Goal: Complete application form: Complete application form

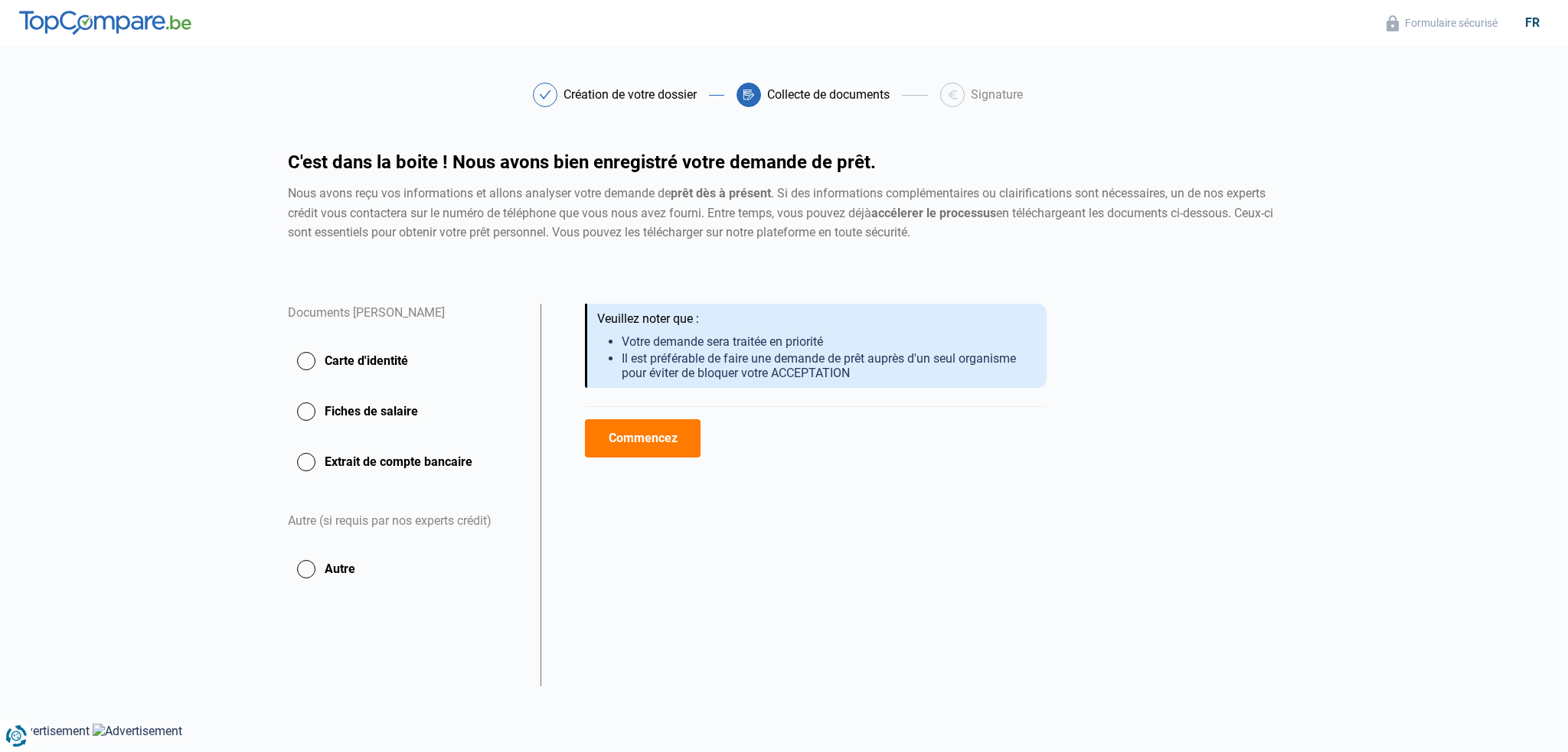
click at [1543, 739] on div at bounding box center [784, 739] width 1568 height 0
click at [375, 458] on button "Extrait de compte bancaire" at bounding box center [404, 462] width 234 height 38
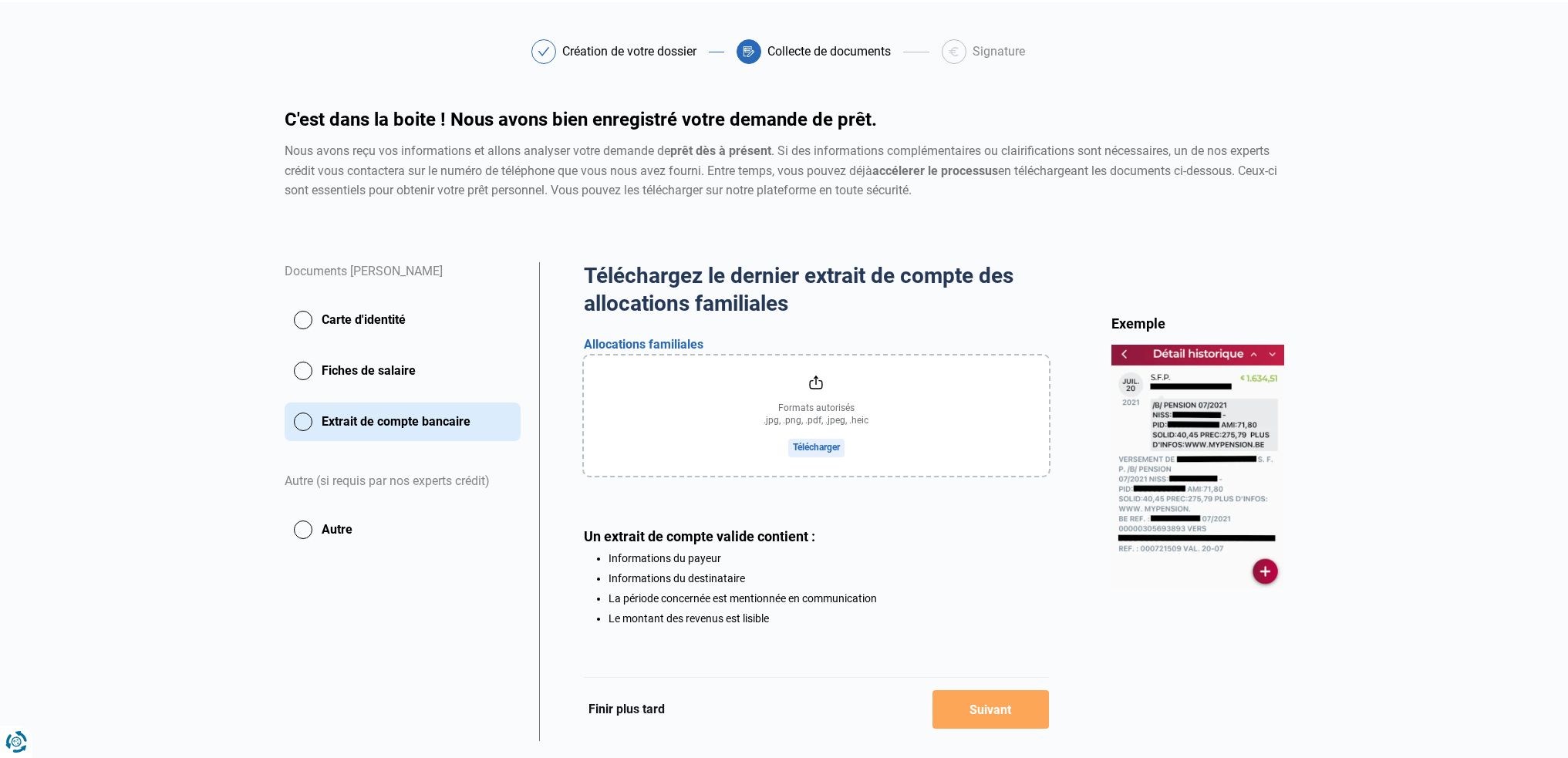
scroll to position [82, 0]
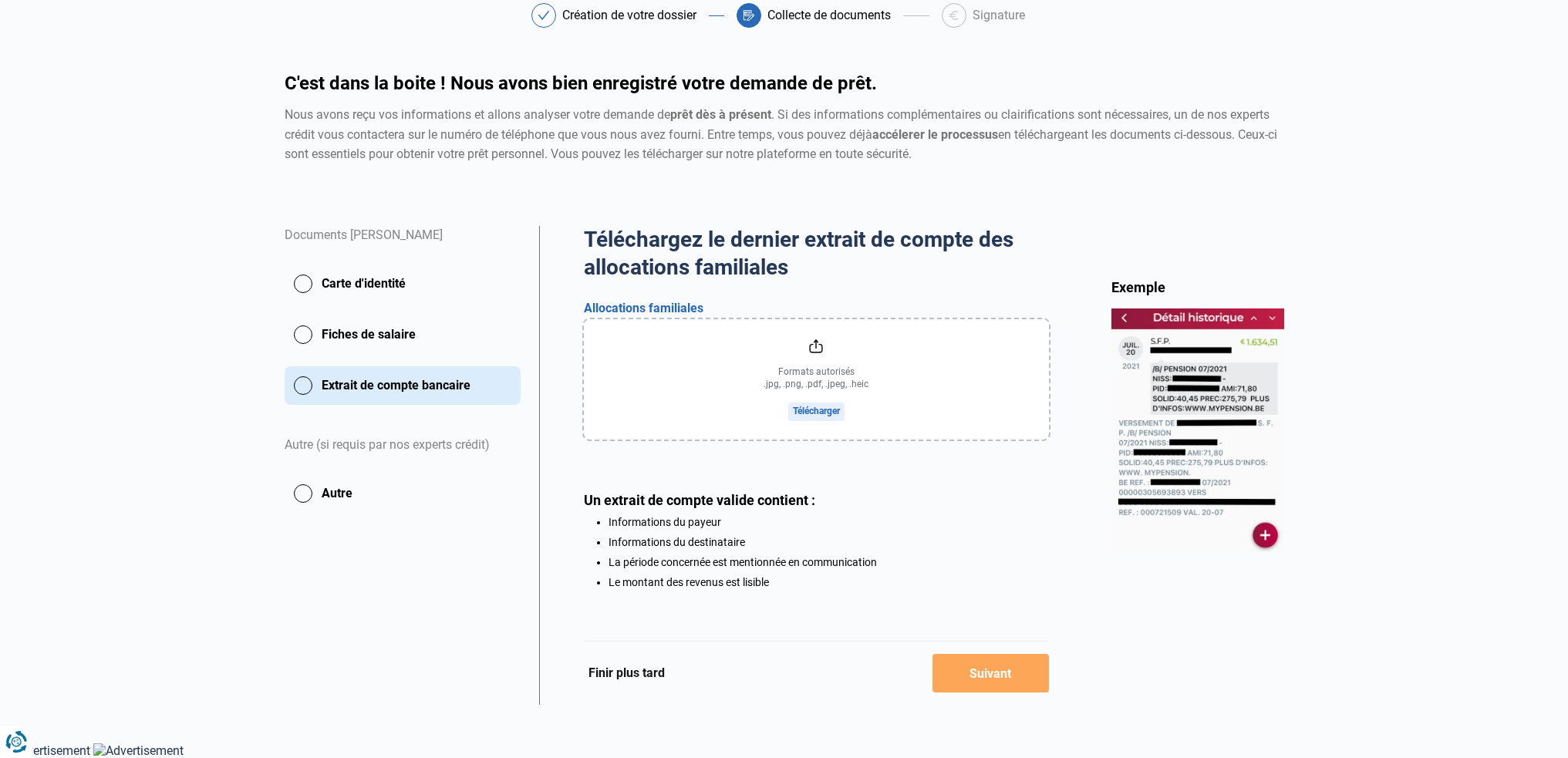
click at [375, 333] on button "Fiches de salaire" at bounding box center [402, 335] width 236 height 38
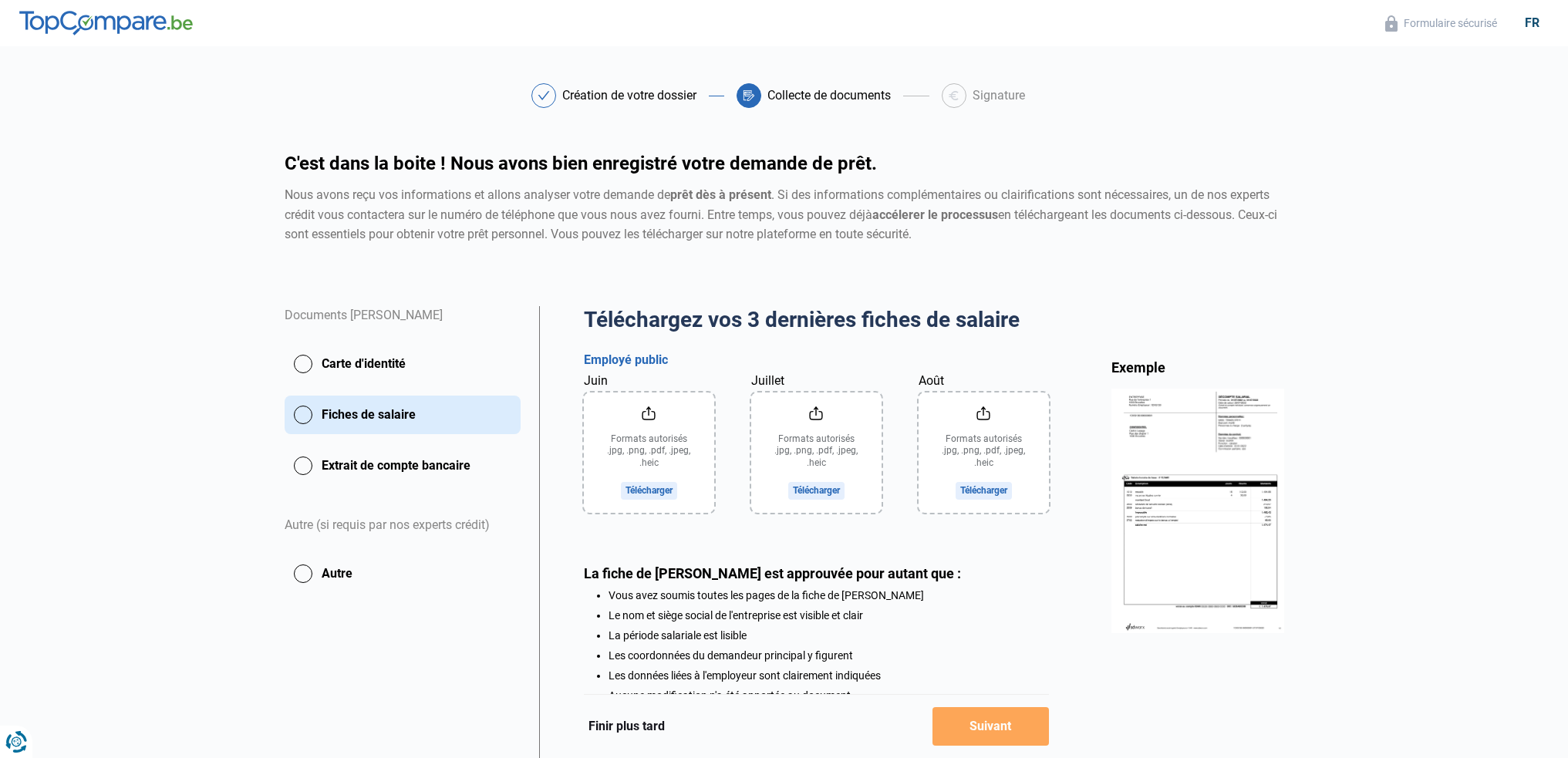
click at [375, 352] on button "Carte d'identité" at bounding box center [402, 364] width 236 height 38
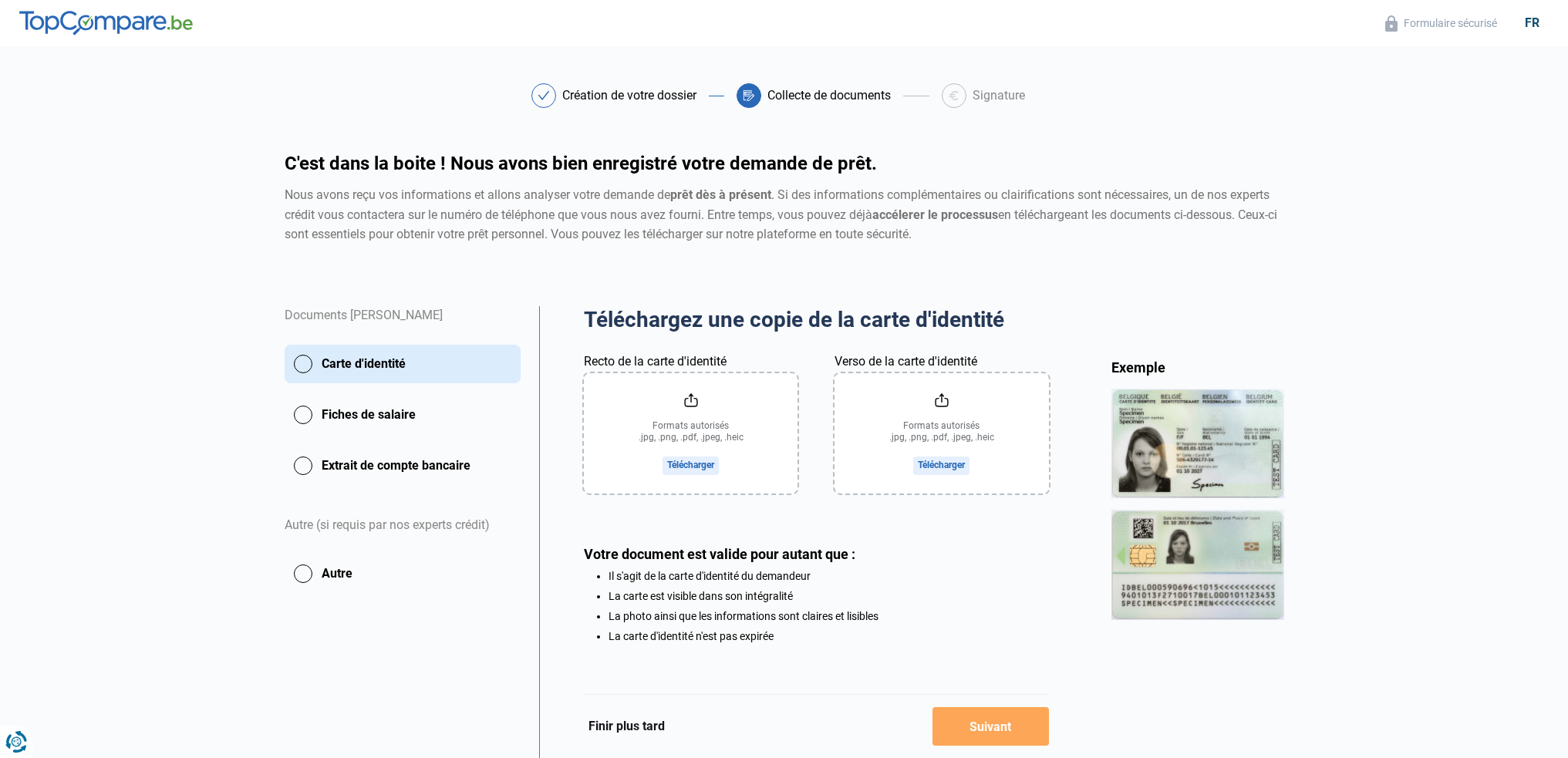
click at [682, 442] on input "Recto de la carte d'identité" at bounding box center [691, 434] width 214 height 120
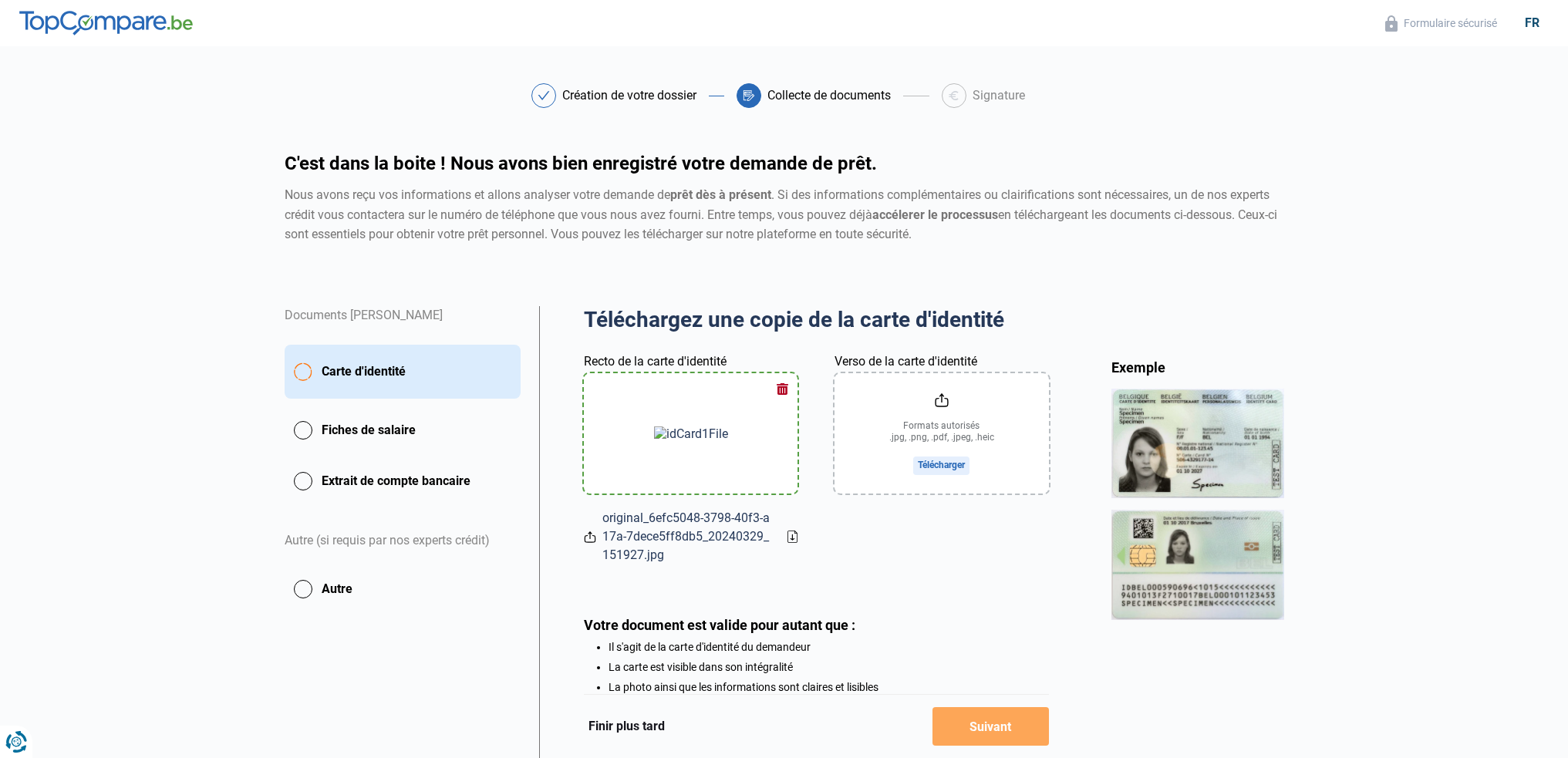
click at [956, 446] on input "Verso de la carte d'identité" at bounding box center [941, 434] width 214 height 120
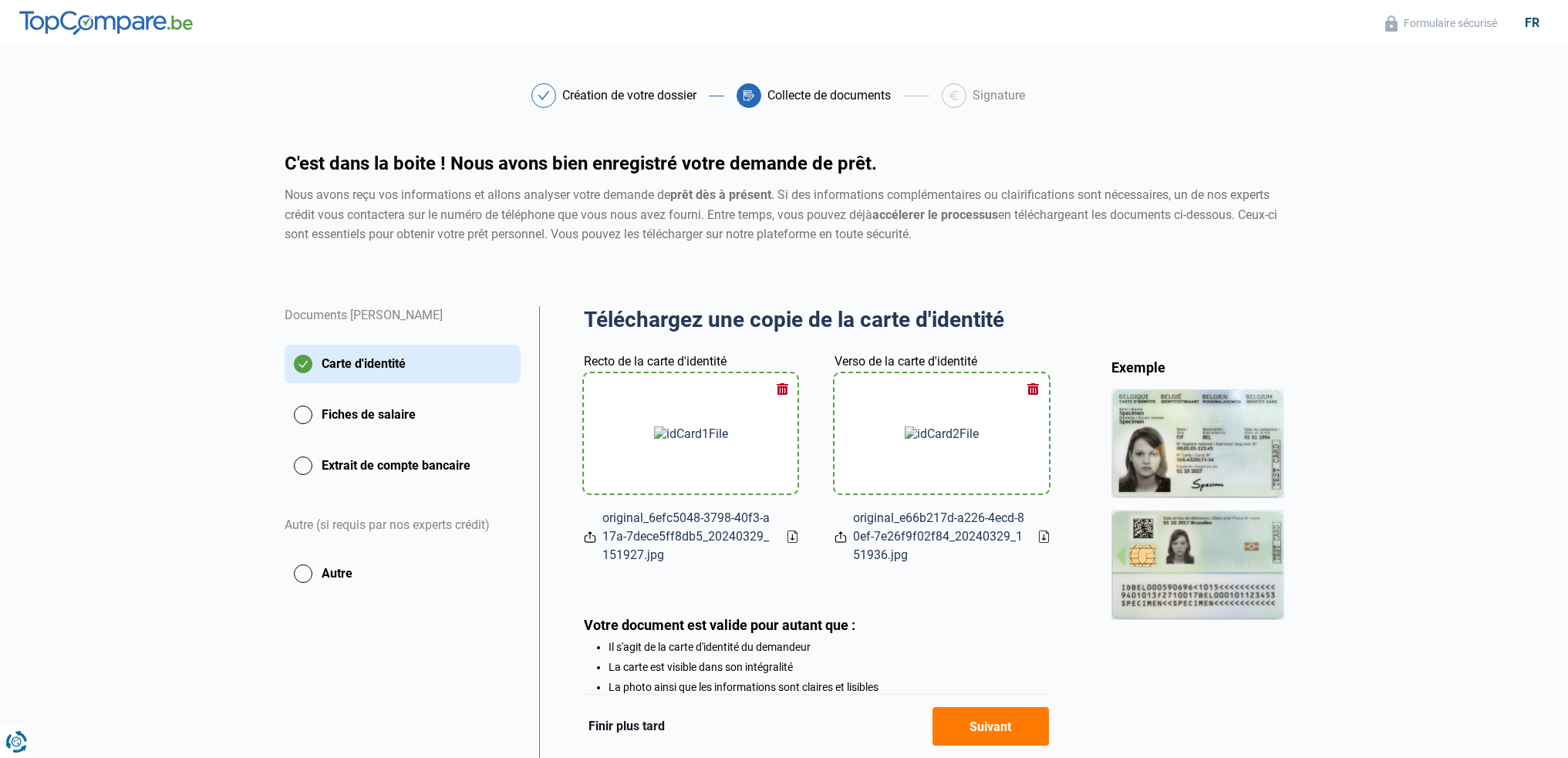
click at [351, 412] on button "Fiches de salaire" at bounding box center [402, 415] width 236 height 38
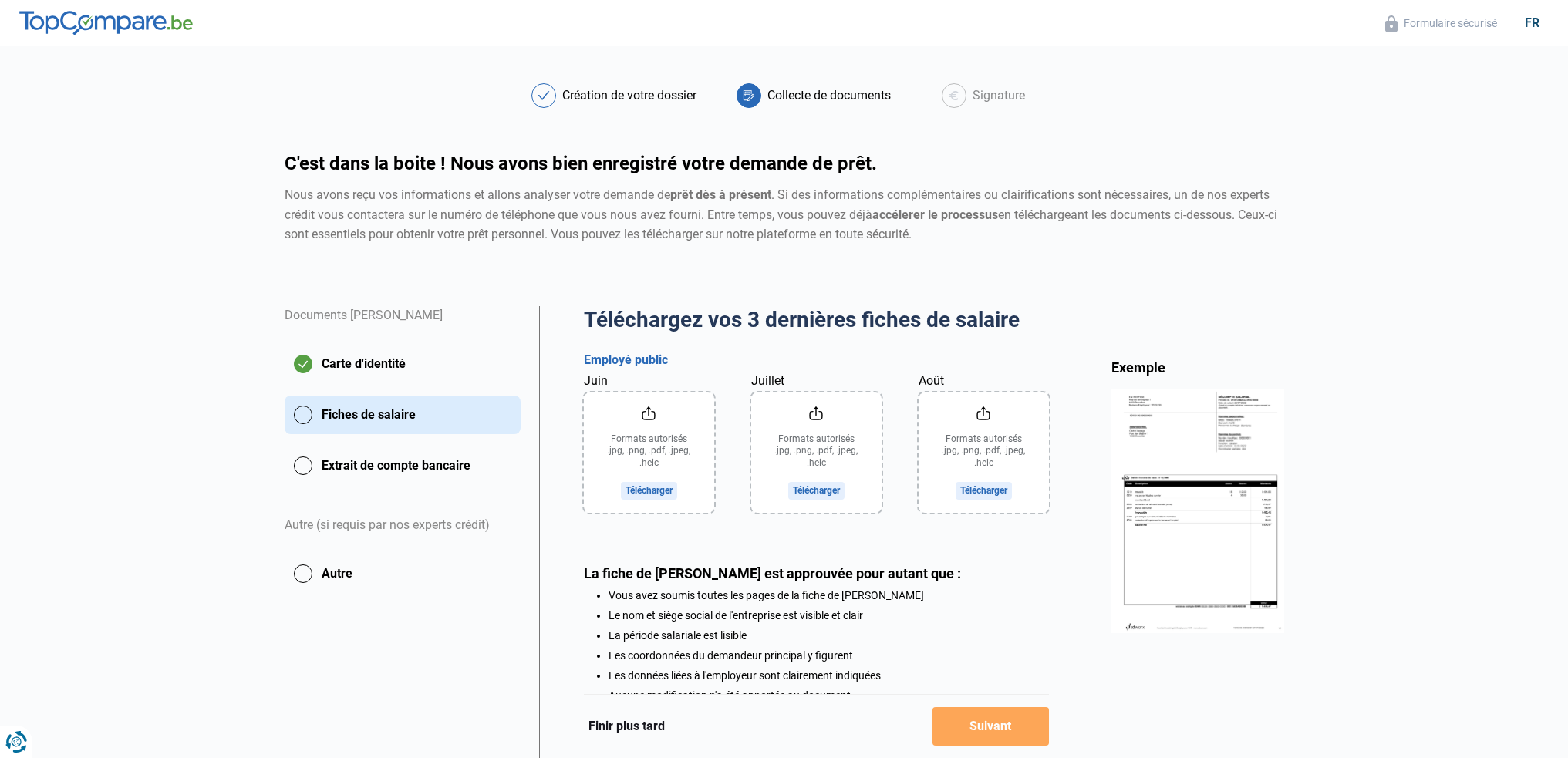
scroll to position [118, 0]
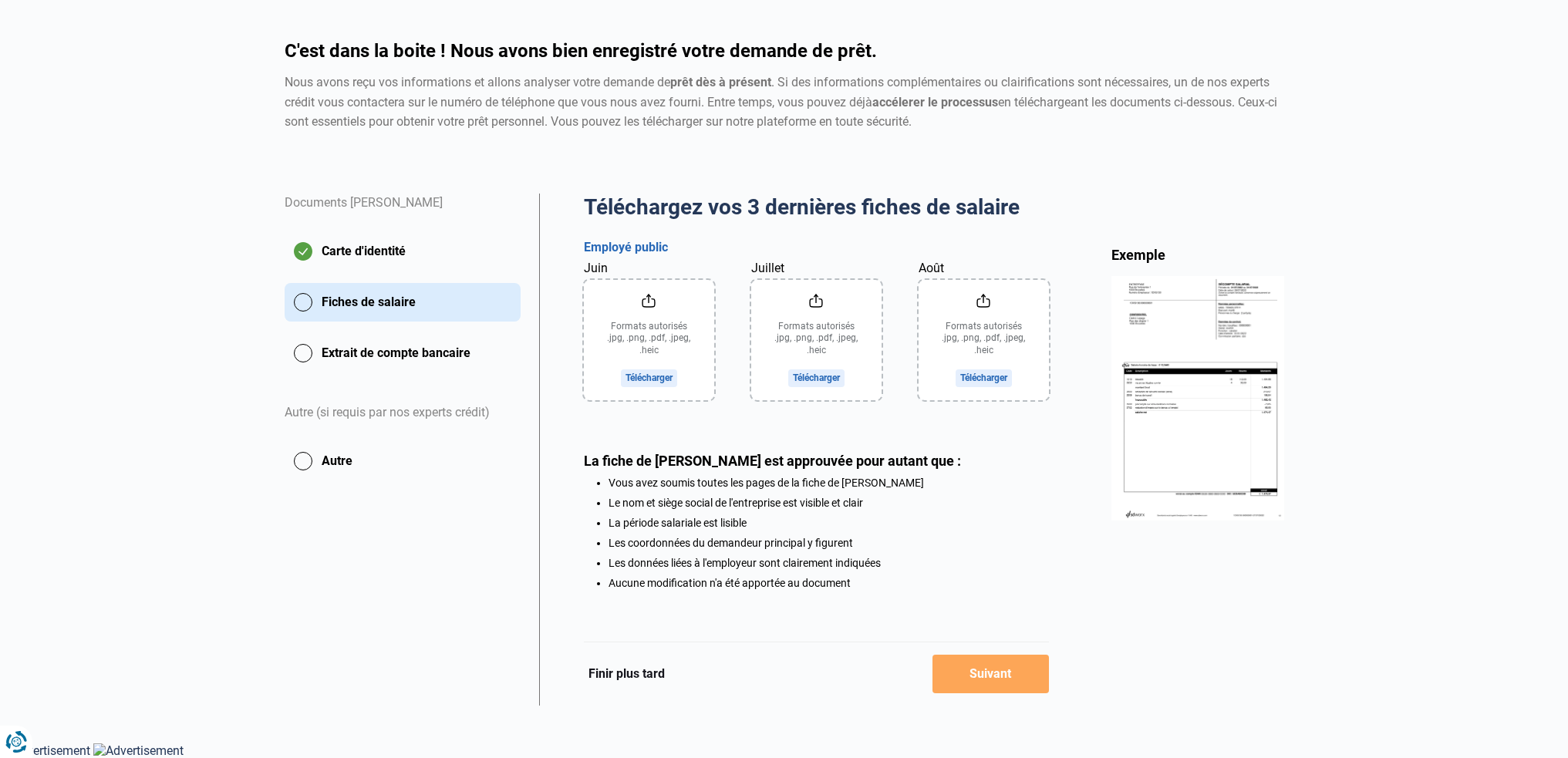
click at [367, 458] on button "Autre" at bounding box center [402, 461] width 236 height 38
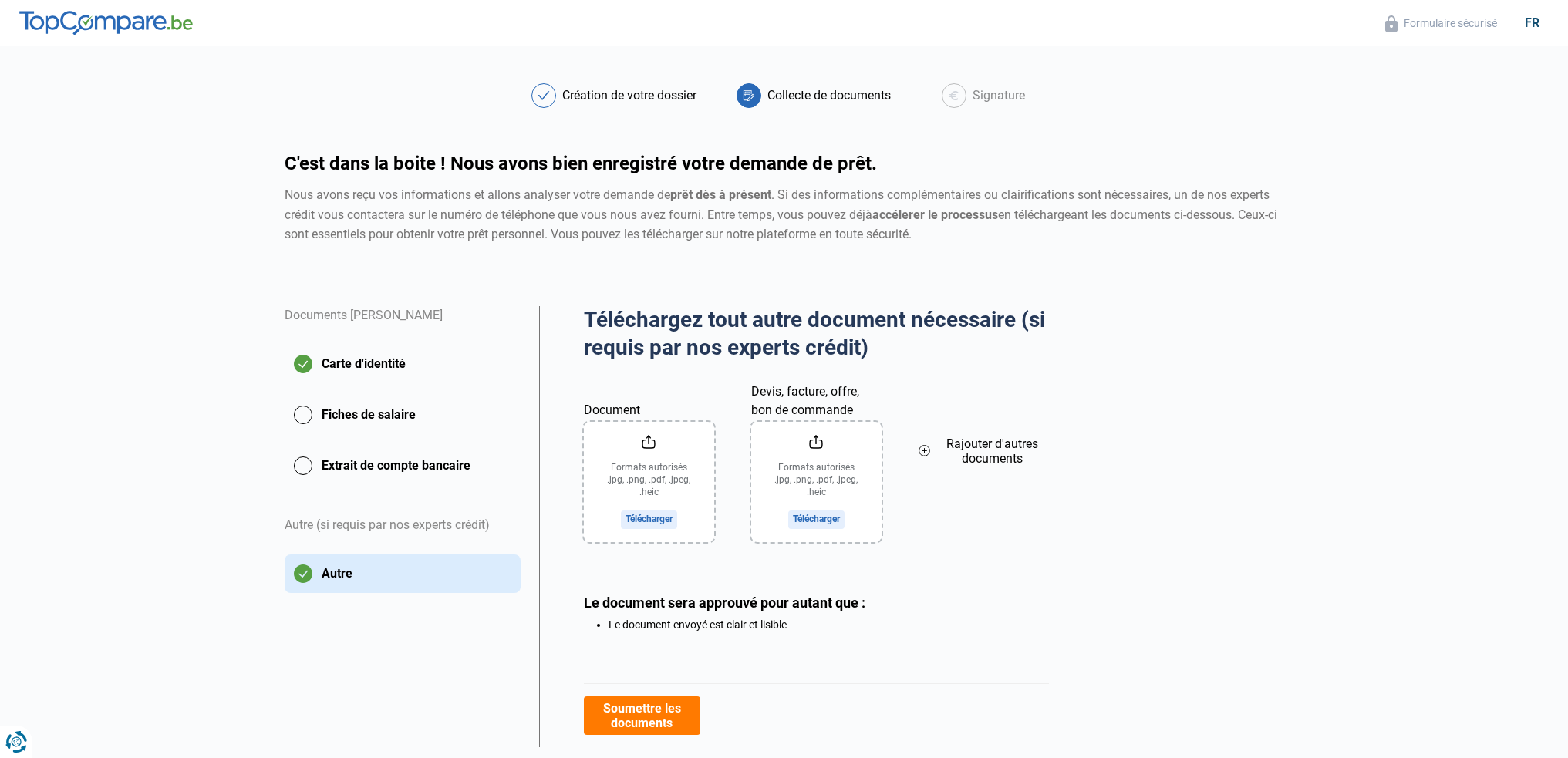
scroll to position [42, 0]
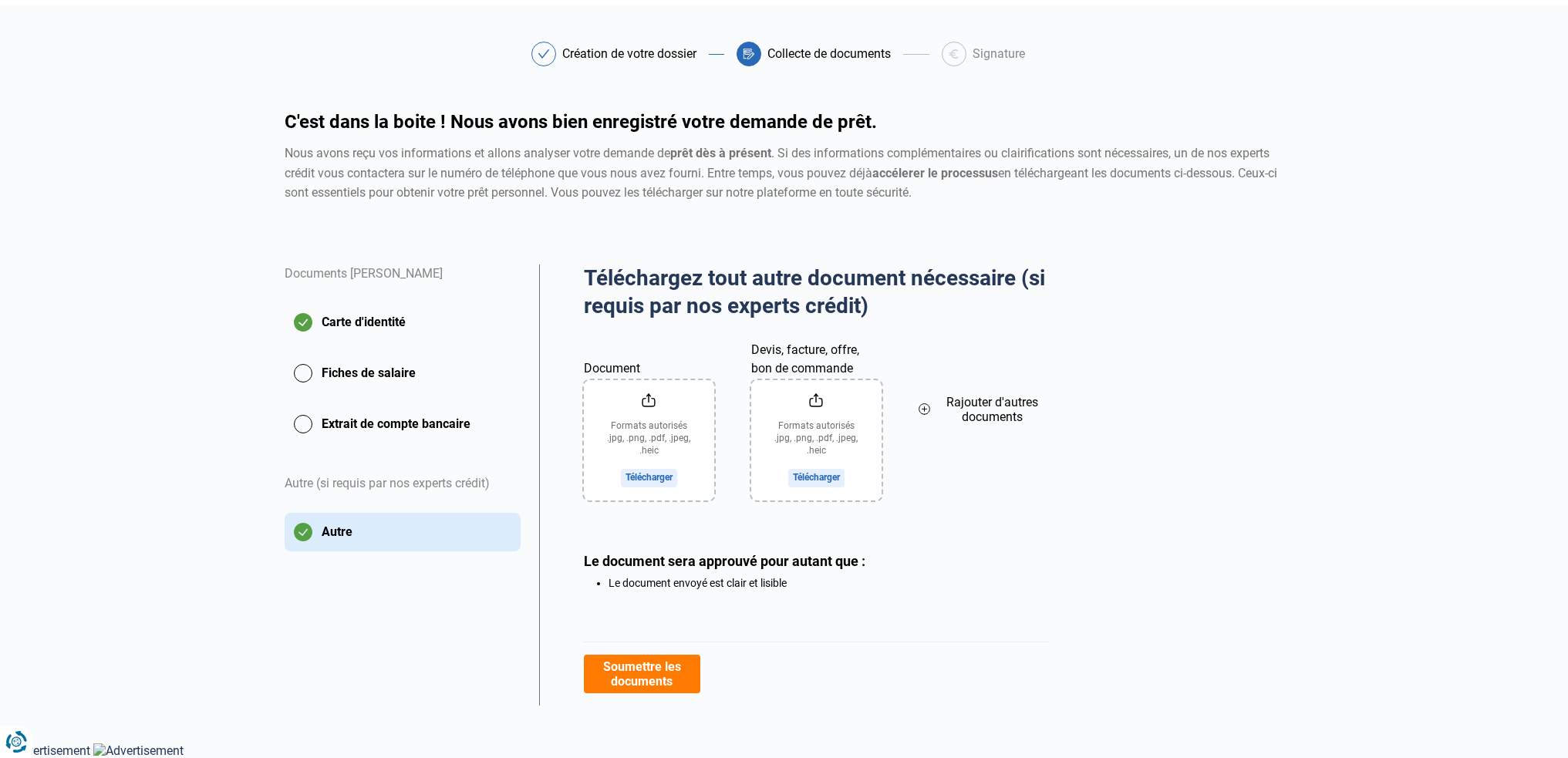
click at [361, 430] on button "Extrait de compte bancaire" at bounding box center [402, 424] width 236 height 38
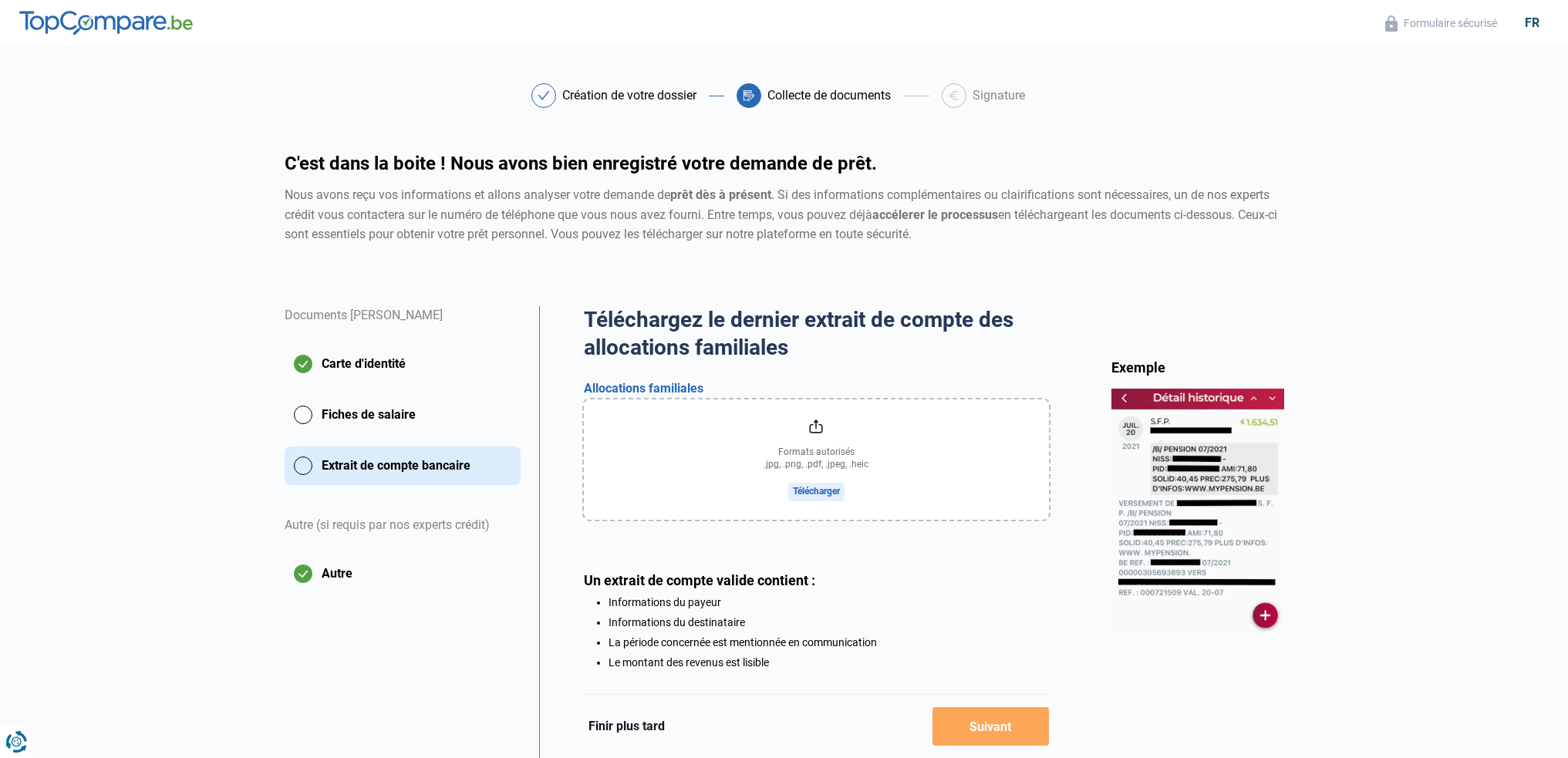
scroll to position [82, 0]
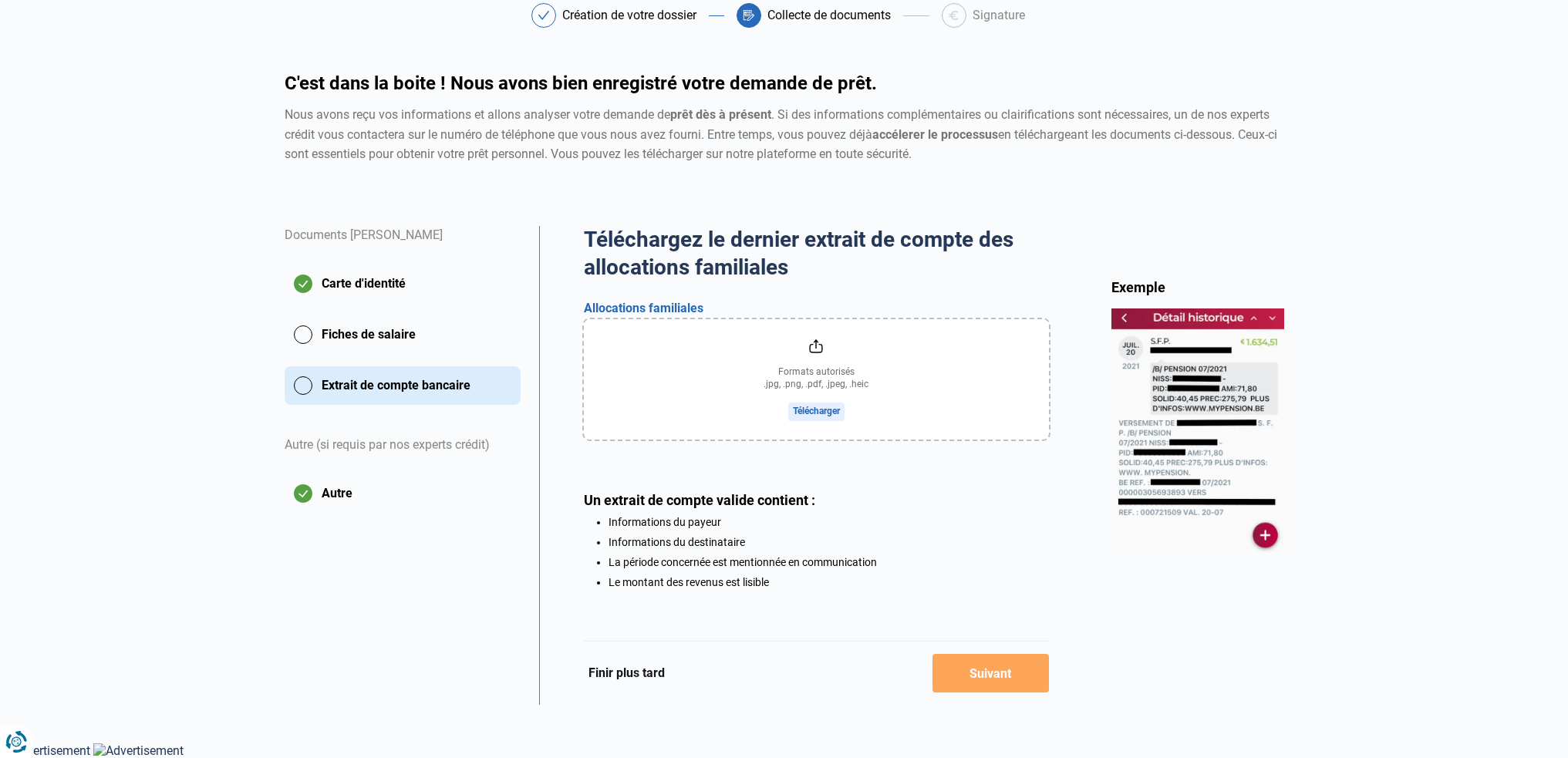
click at [376, 350] on button "Fiches de salaire" at bounding box center [402, 335] width 236 height 38
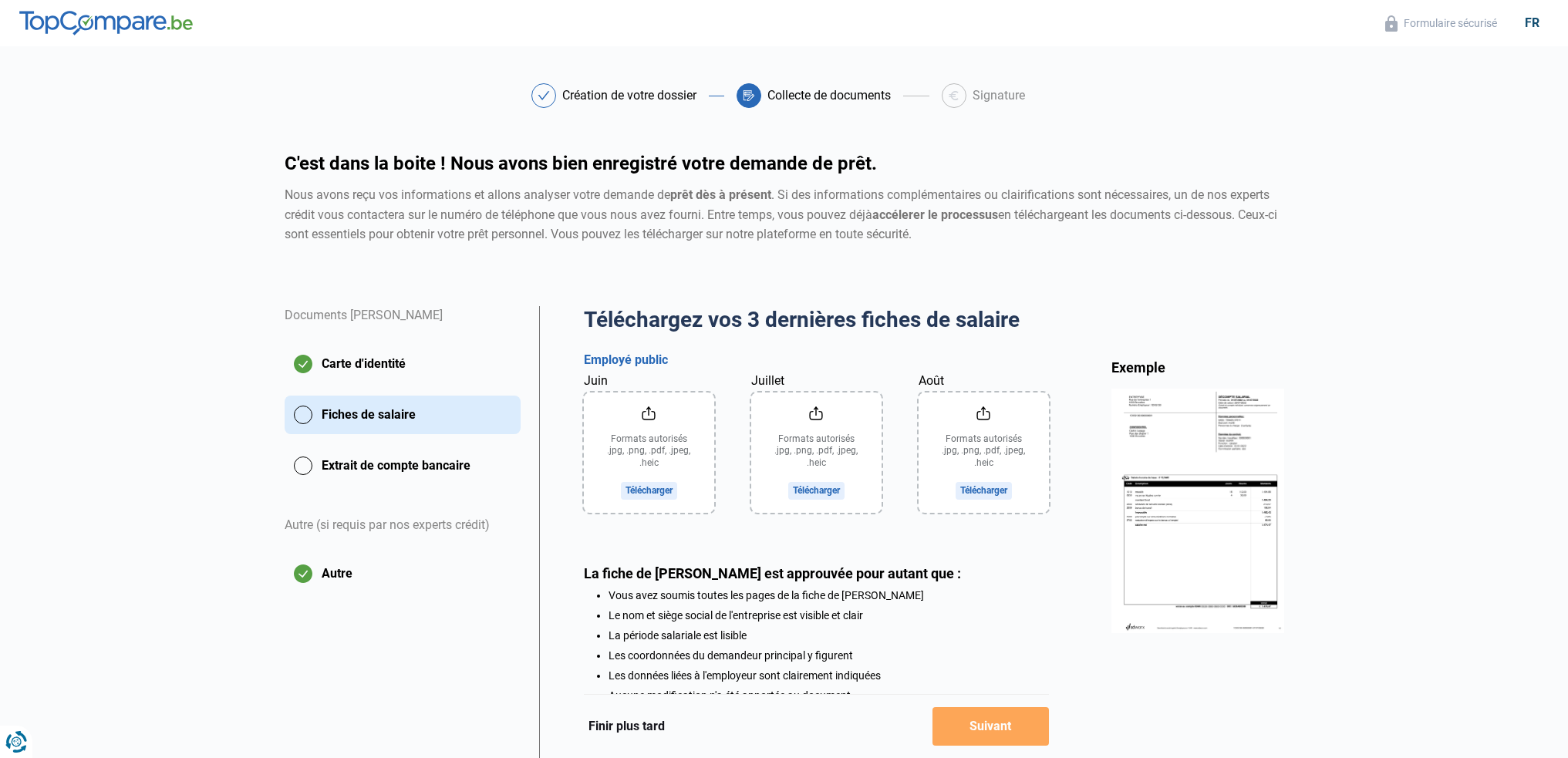
click at [673, 425] on input "Juin" at bounding box center [649, 453] width 130 height 120
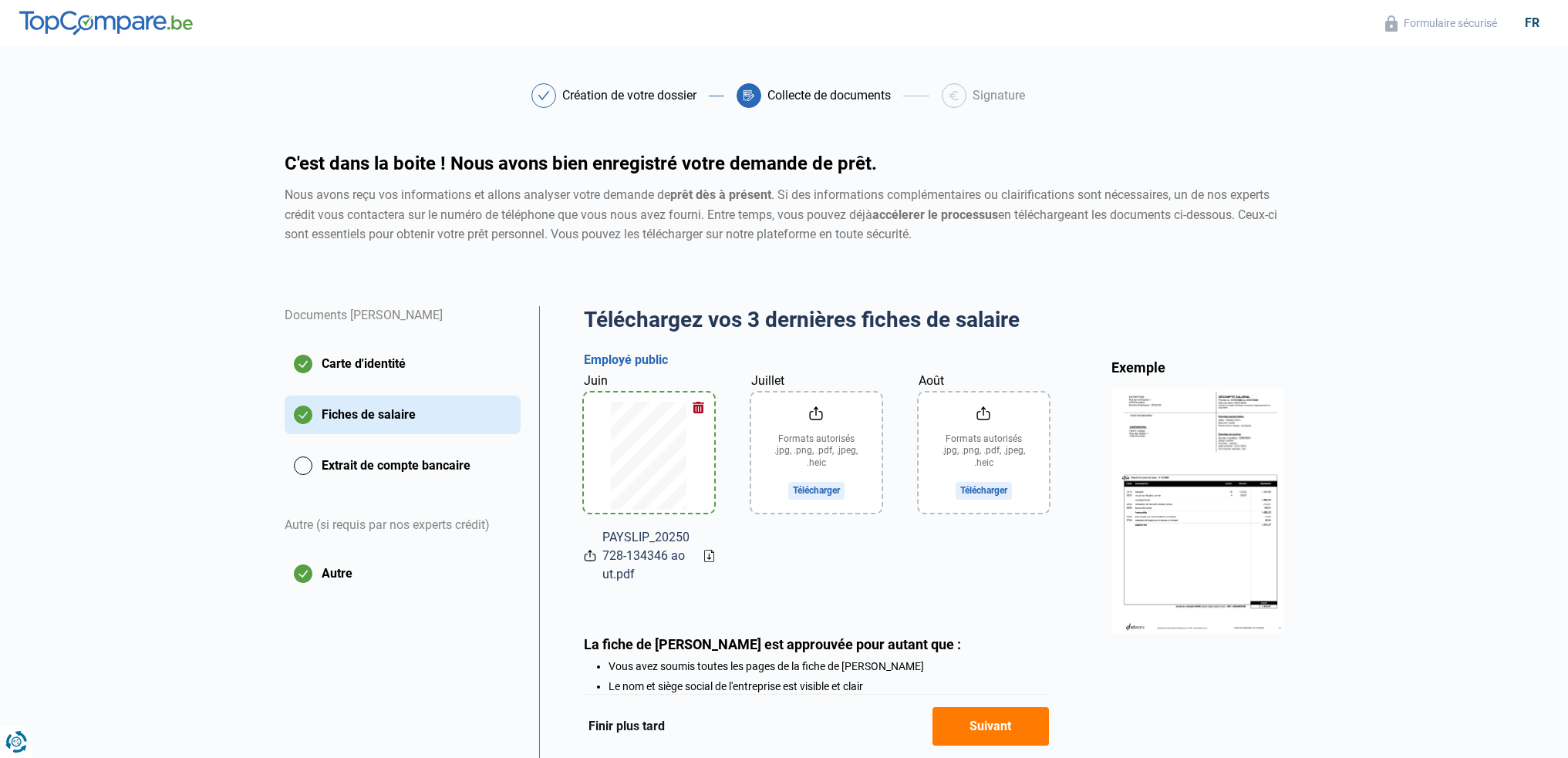
click at [867, 473] on input "Juillet" at bounding box center [816, 453] width 130 height 120
click at [950, 442] on input "Août" at bounding box center [983, 453] width 130 height 120
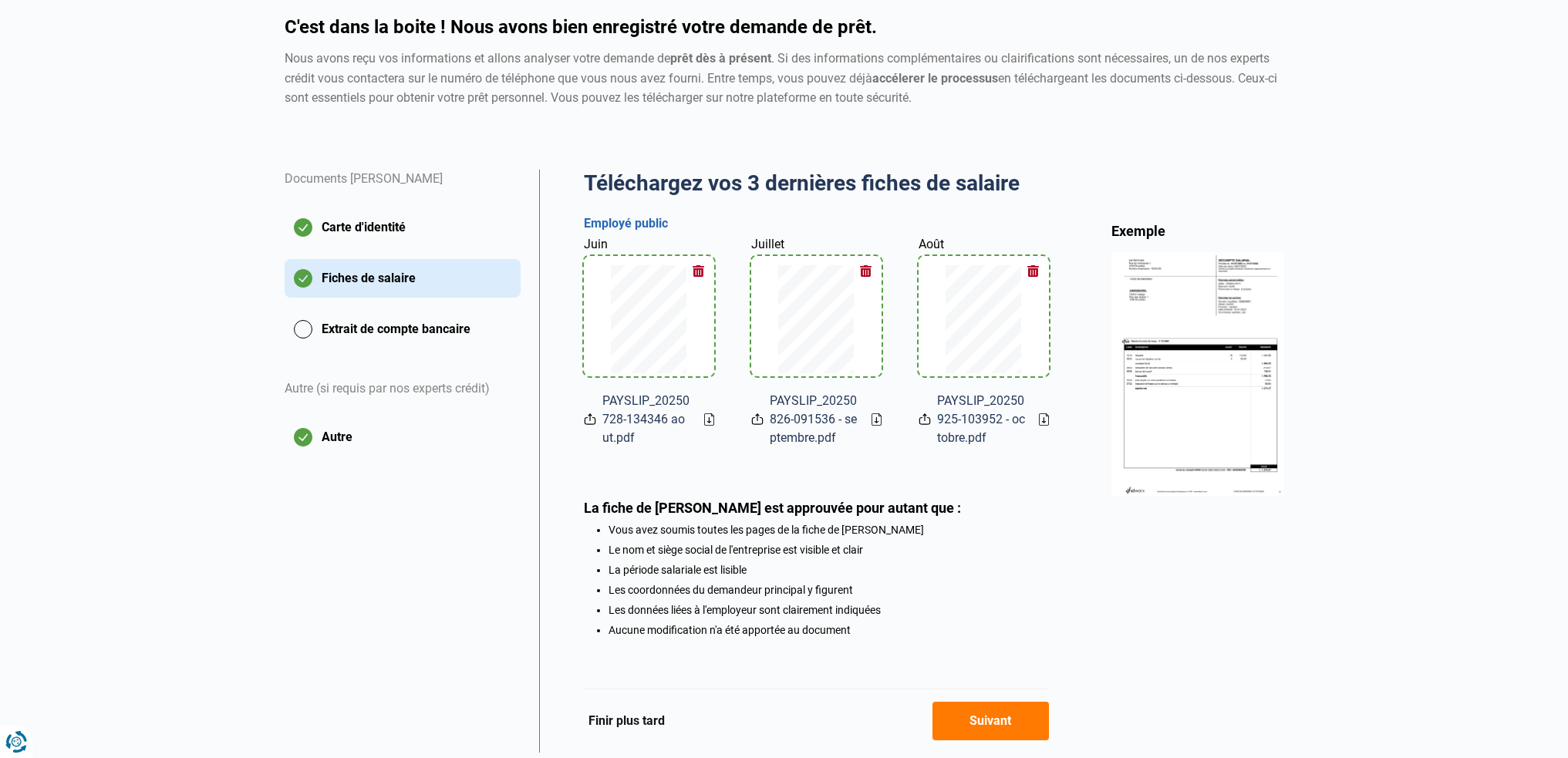
scroll to position [188, 0]
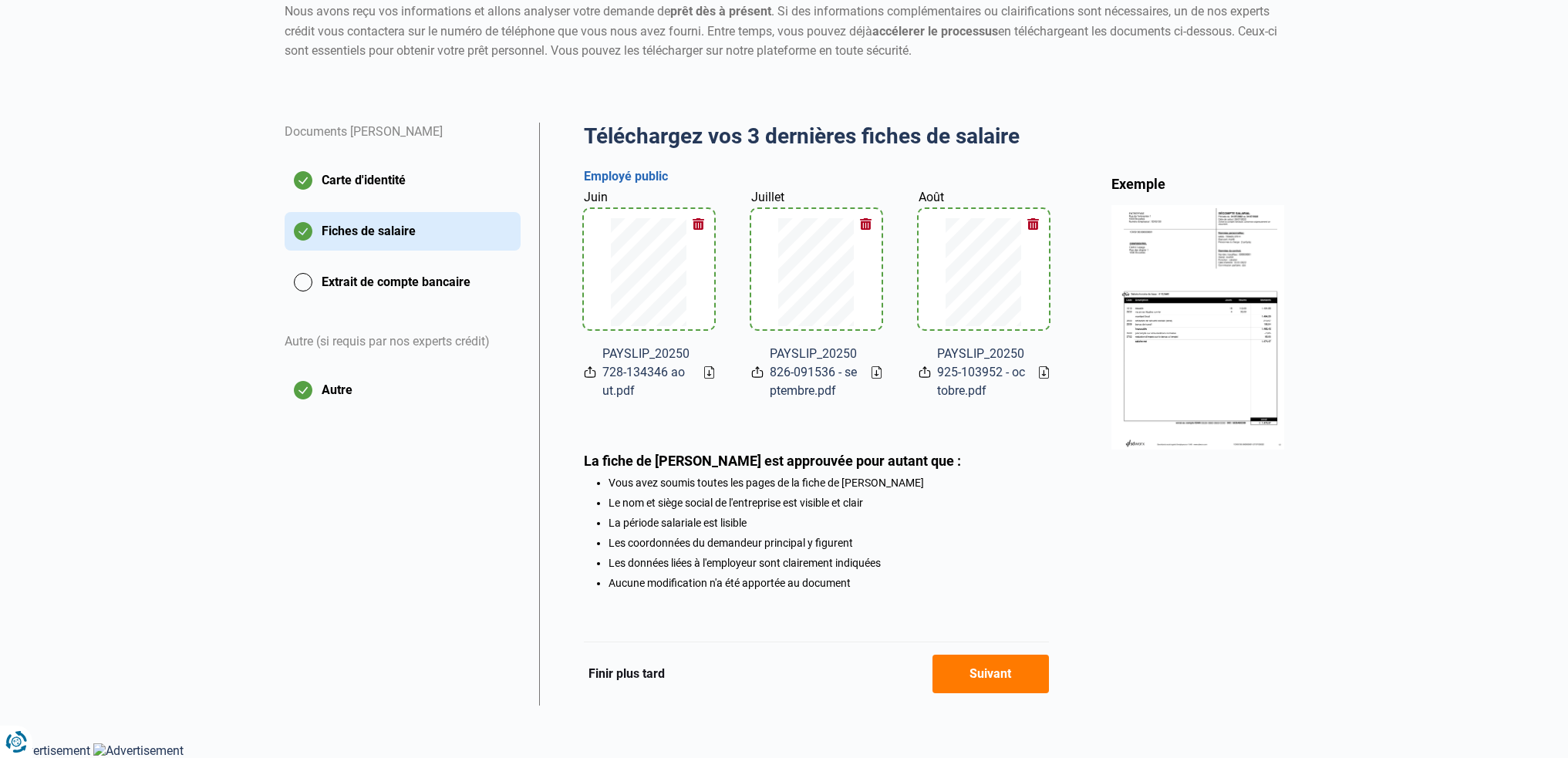
click at [988, 668] on button "Suivant" at bounding box center [991, 674] width 117 height 38
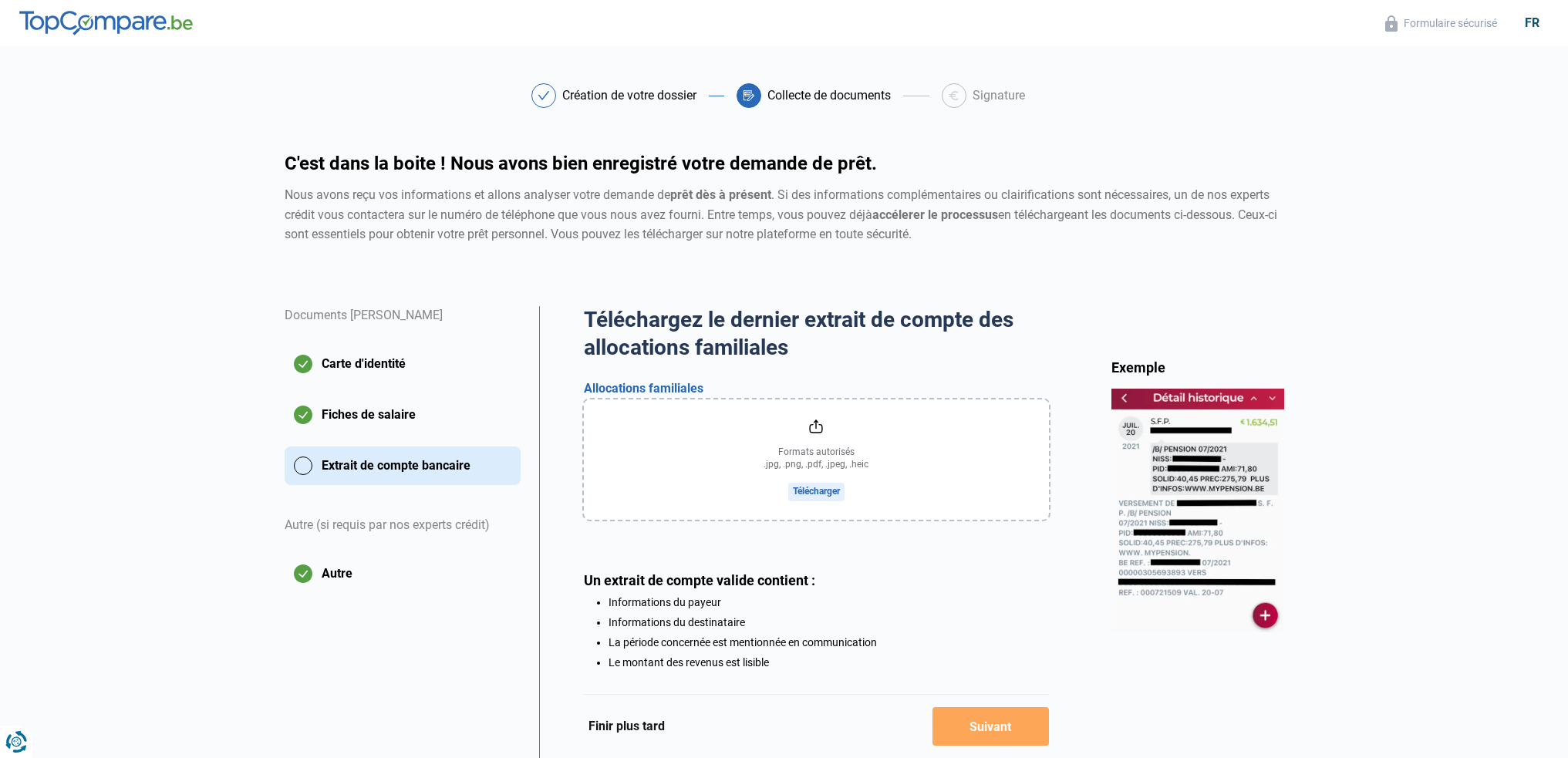
scroll to position [82, 0]
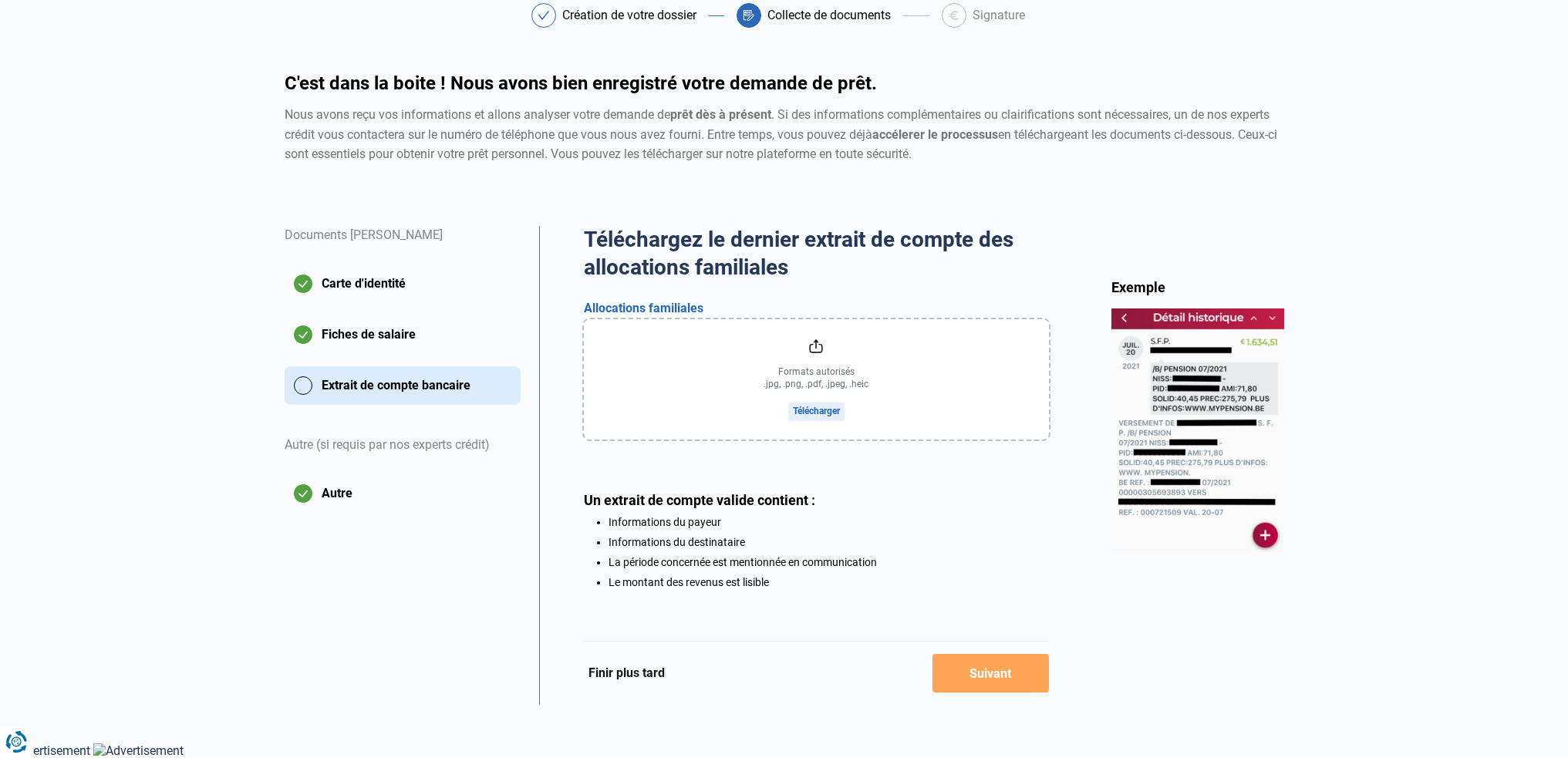
click at [858, 403] on input "file" at bounding box center [816, 379] width 465 height 120
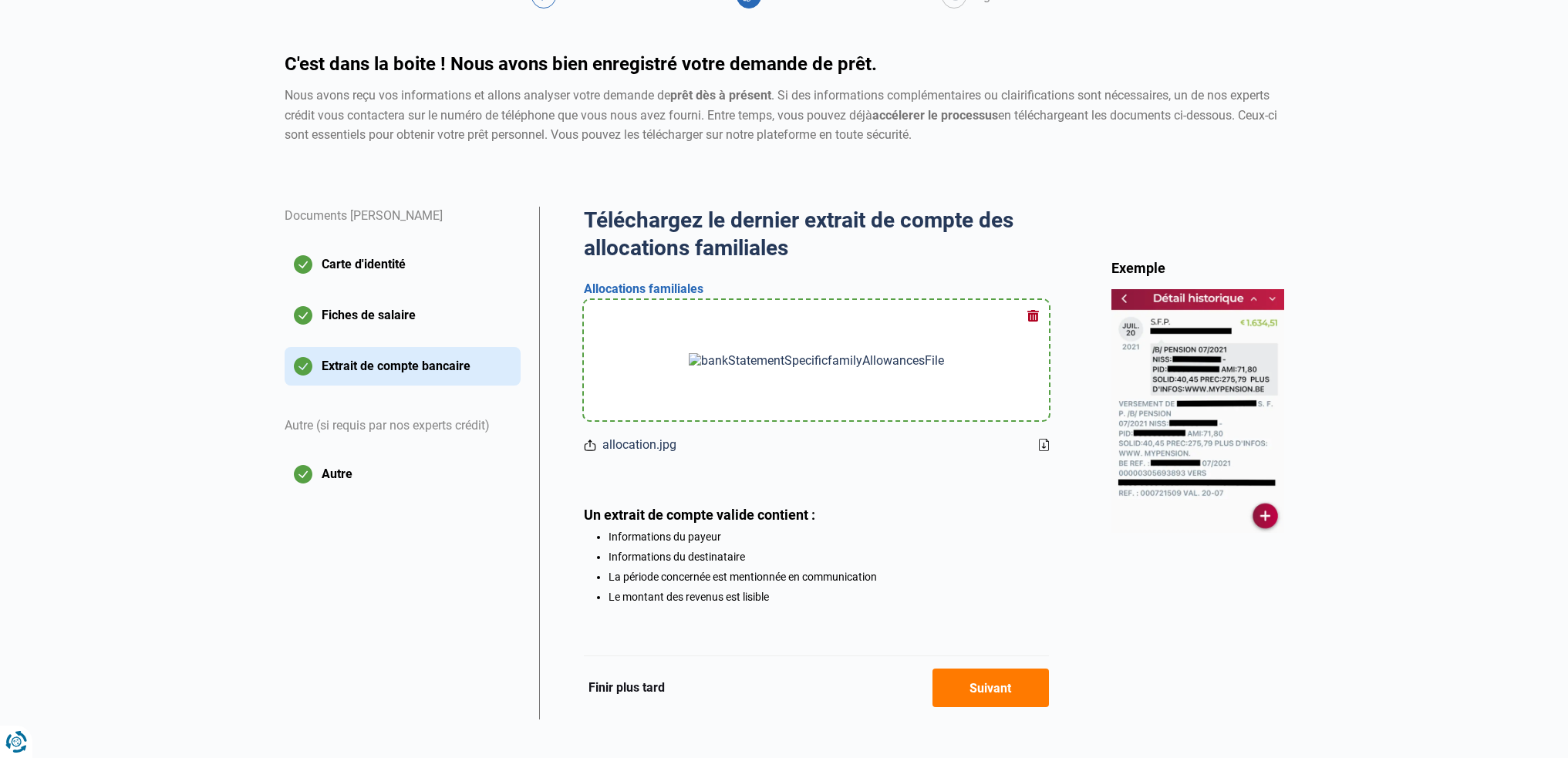
scroll to position [117, 0]
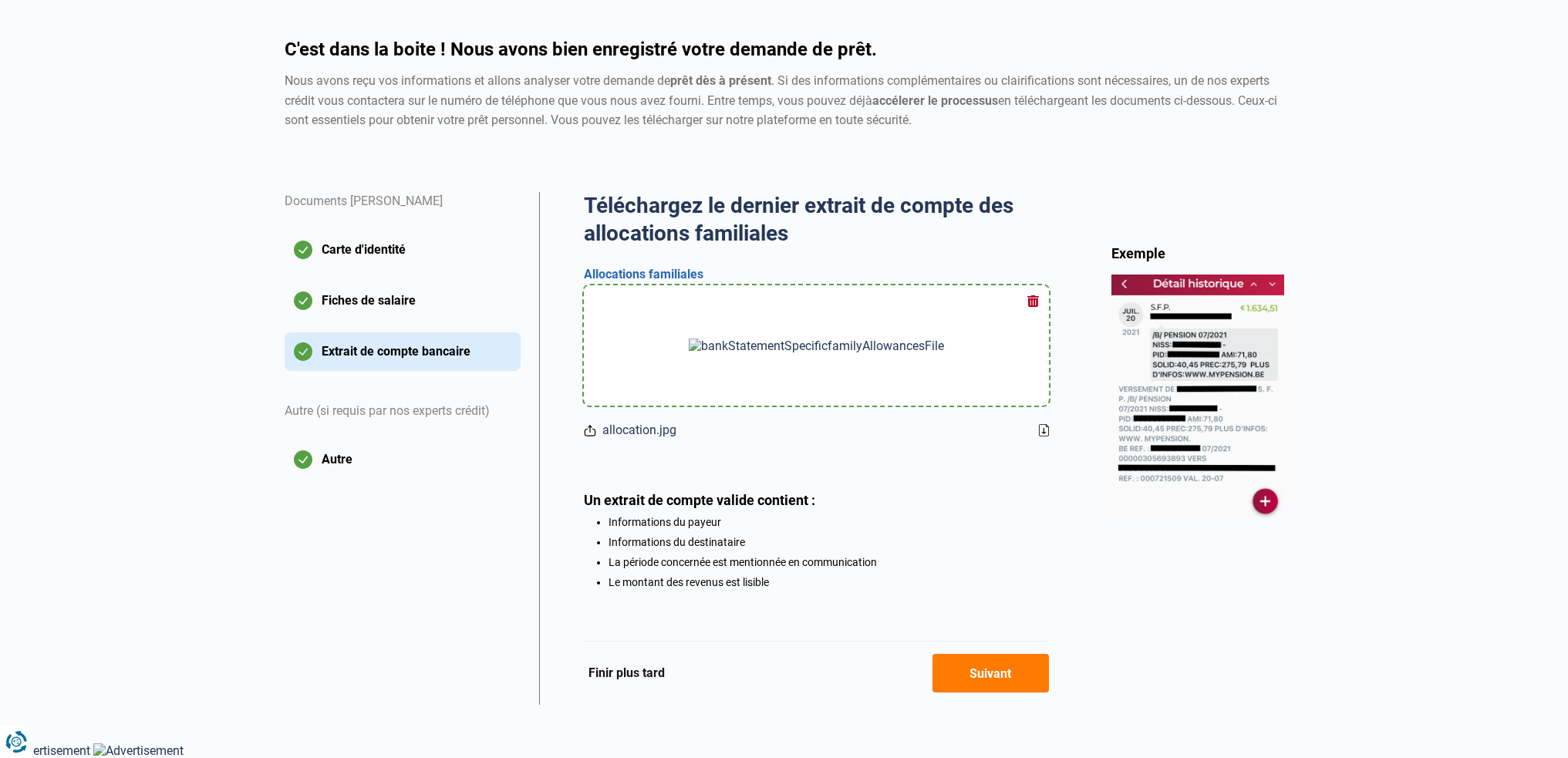
click at [979, 662] on button "Suivant" at bounding box center [991, 673] width 117 height 38
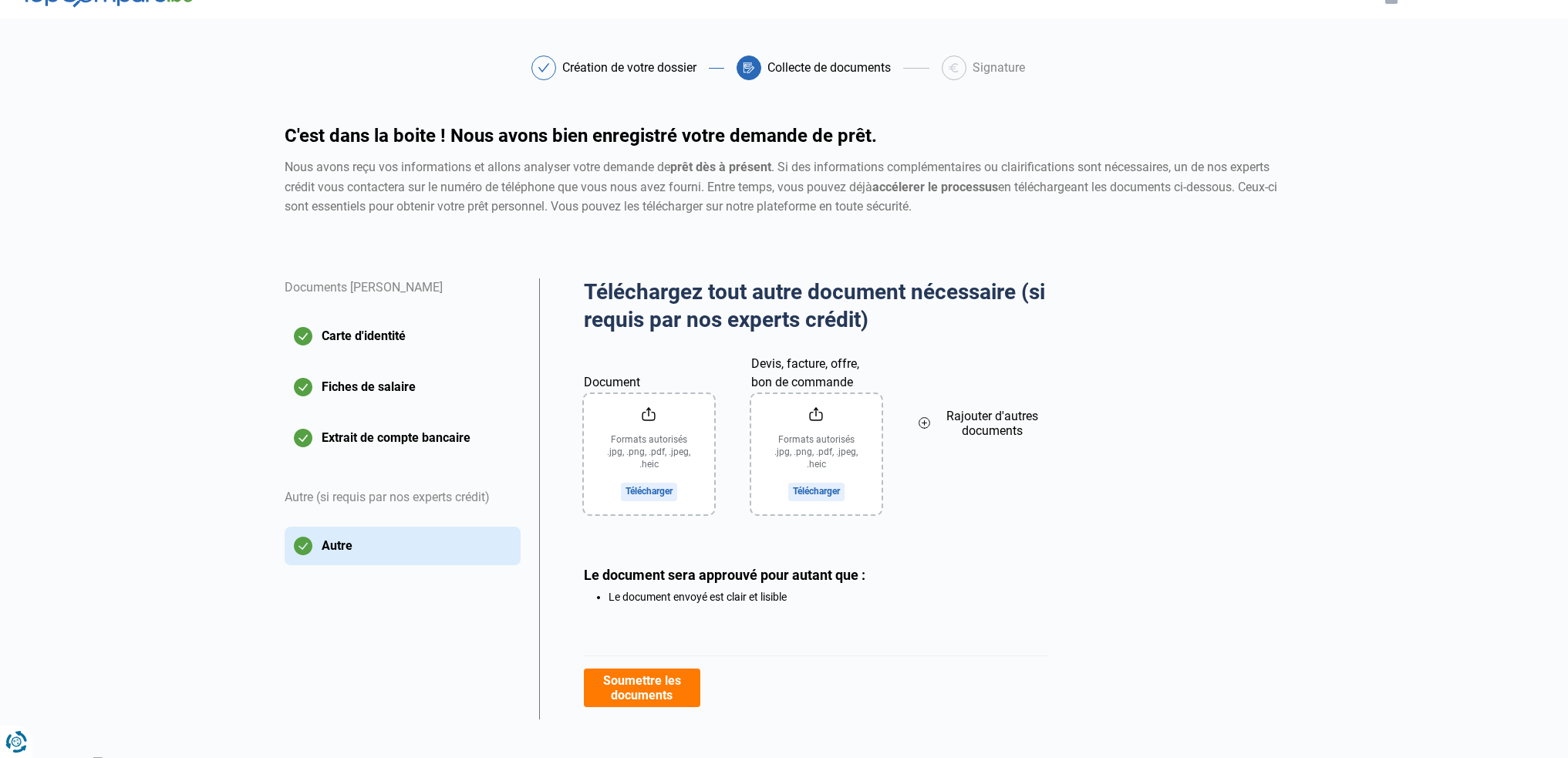
scroll to position [42, 0]
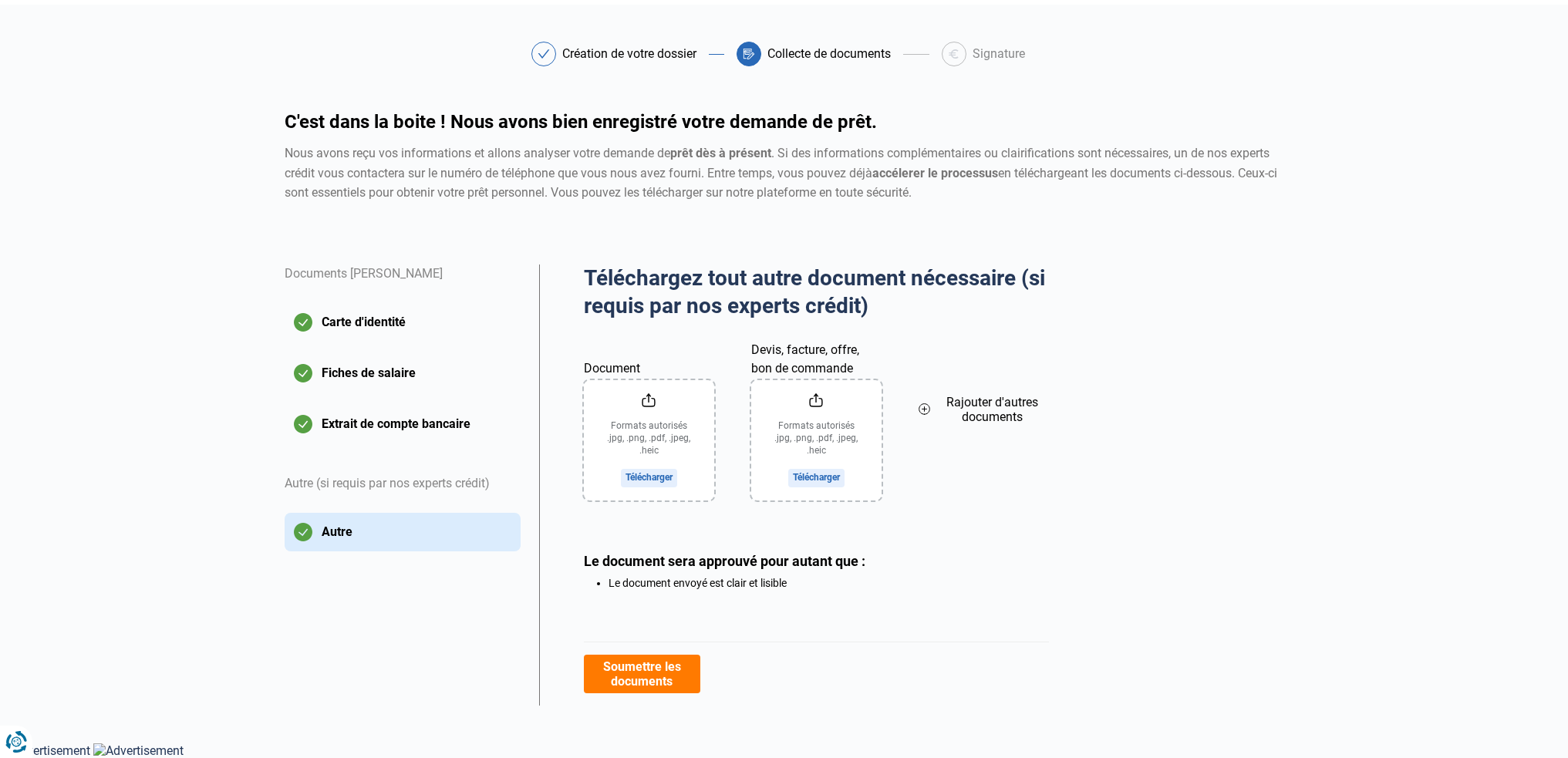
click at [664, 673] on button "Soumettre les documents" at bounding box center [642, 674] width 117 height 38
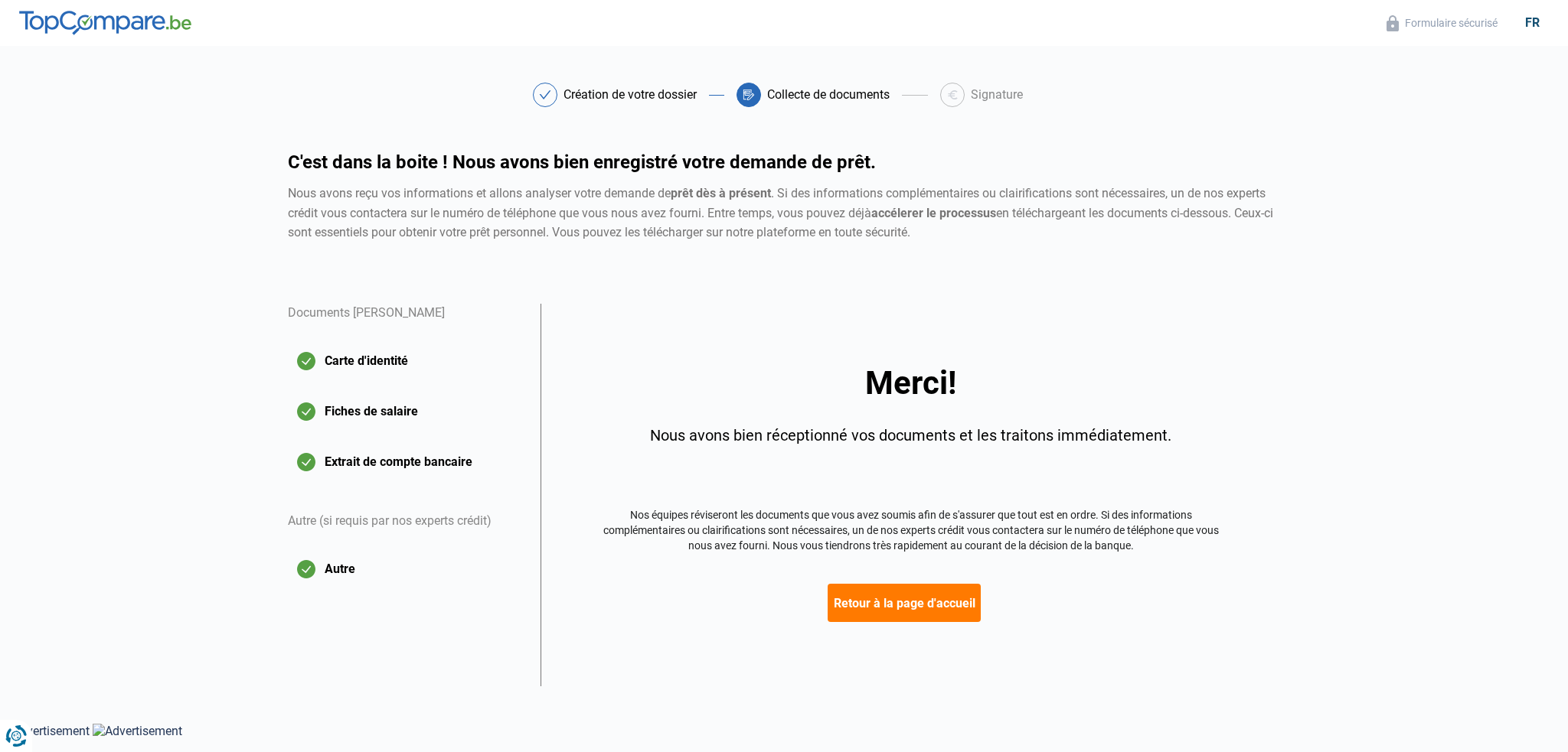
click at [876, 607] on button "Retour à la page d'accueil" at bounding box center [903, 603] width 153 height 38
